Goal: Information Seeking & Learning: Understand process/instructions

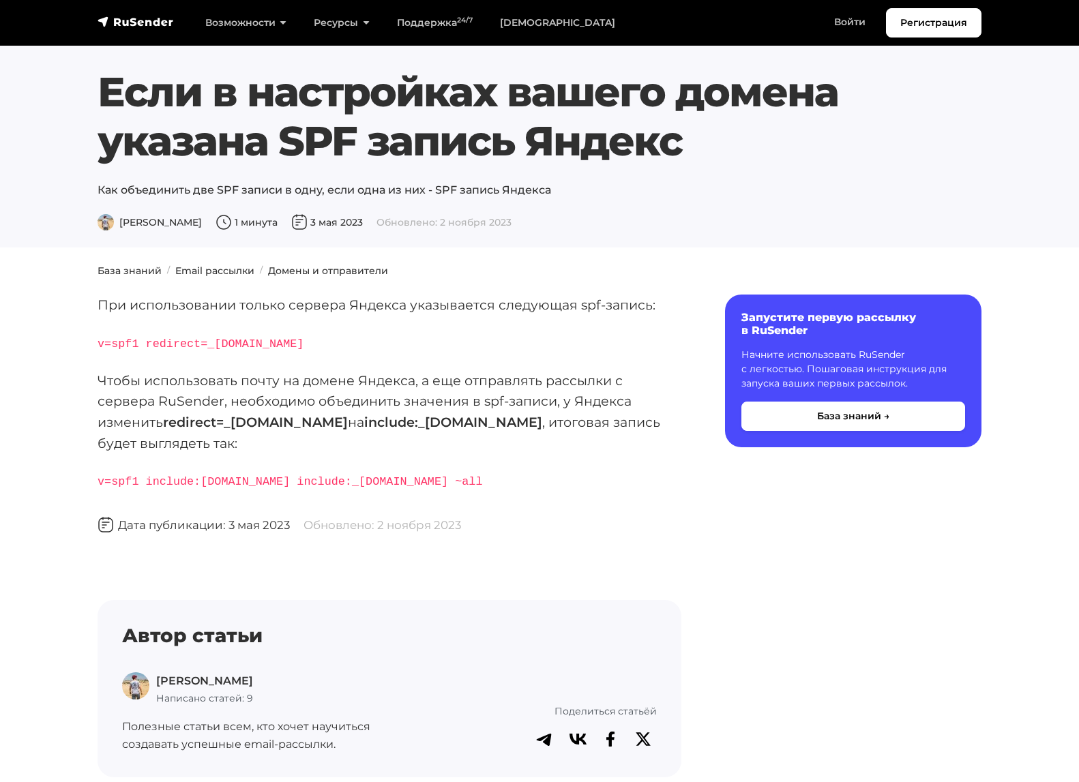
scroll to position [290, 0]
